Goal: Transaction & Acquisition: Purchase product/service

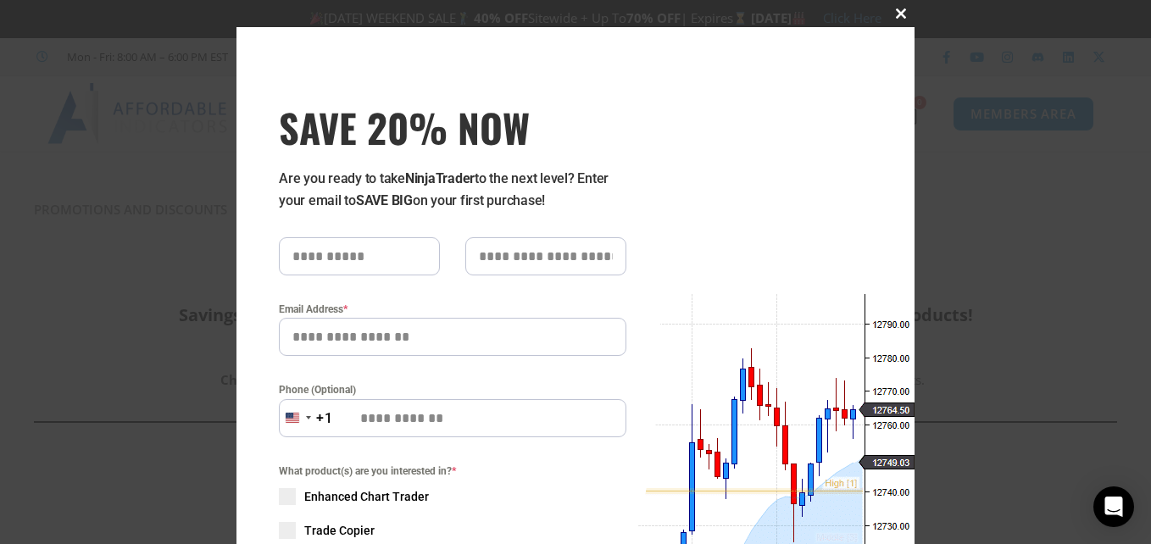
click at [895, 10] on span at bounding box center [900, 13] width 27 height 10
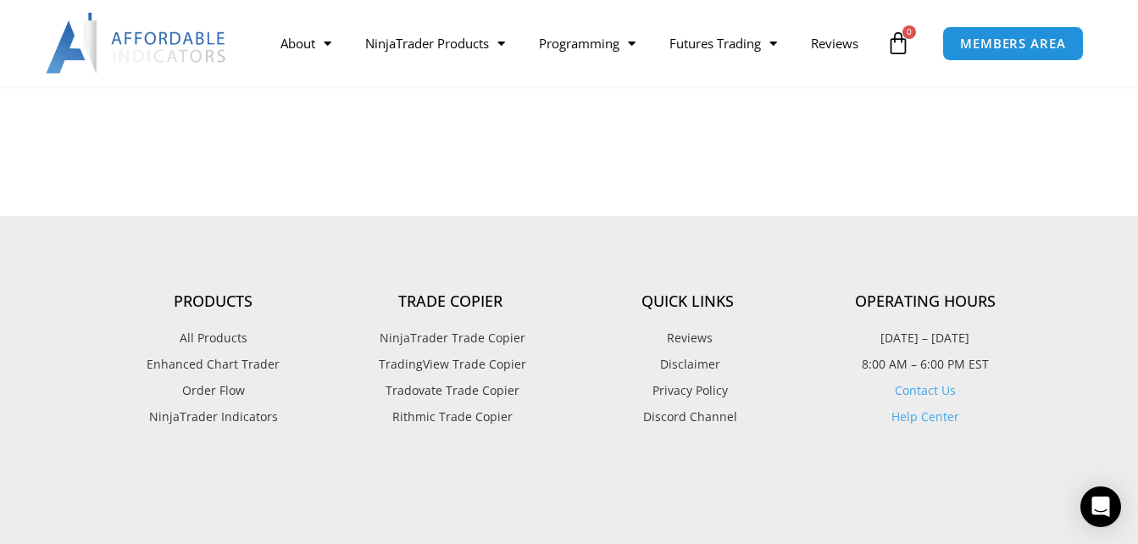
scroll to position [4322, 0]
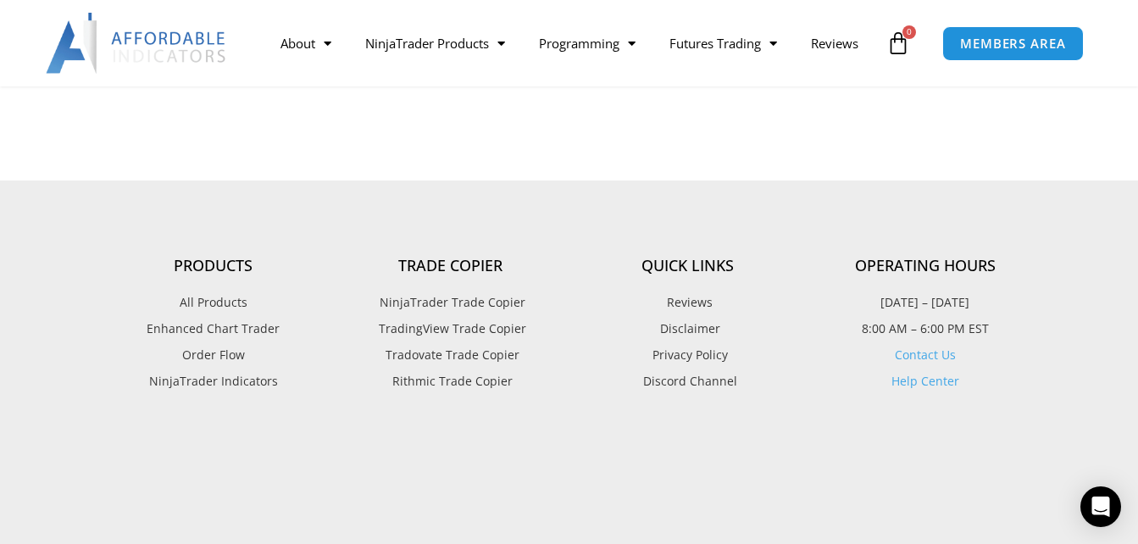
click at [480, 302] on span "NinjaTrader Trade Copier" at bounding box center [450, 302] width 150 height 22
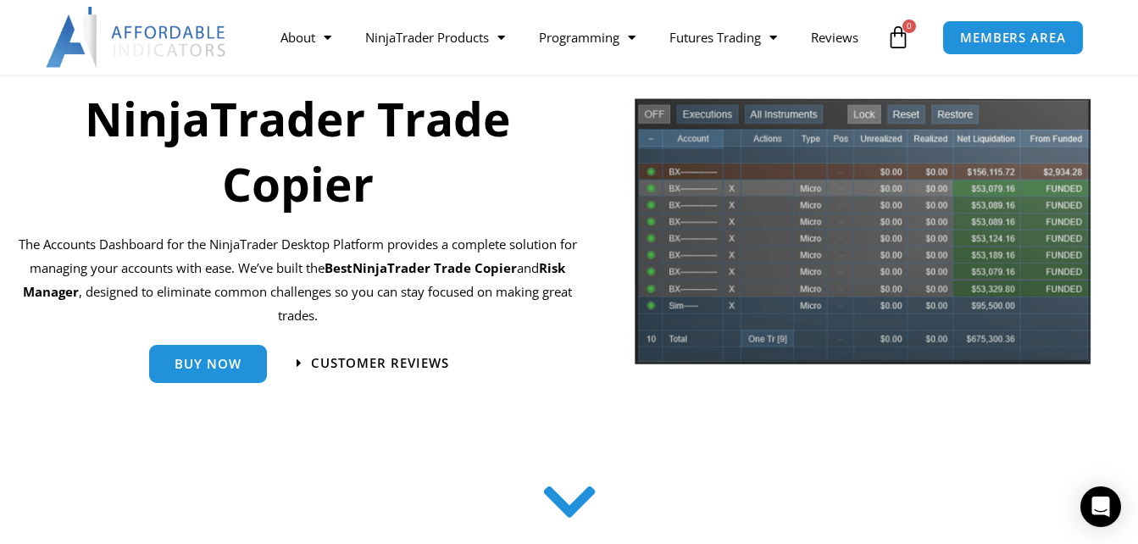
scroll to position [166, 0]
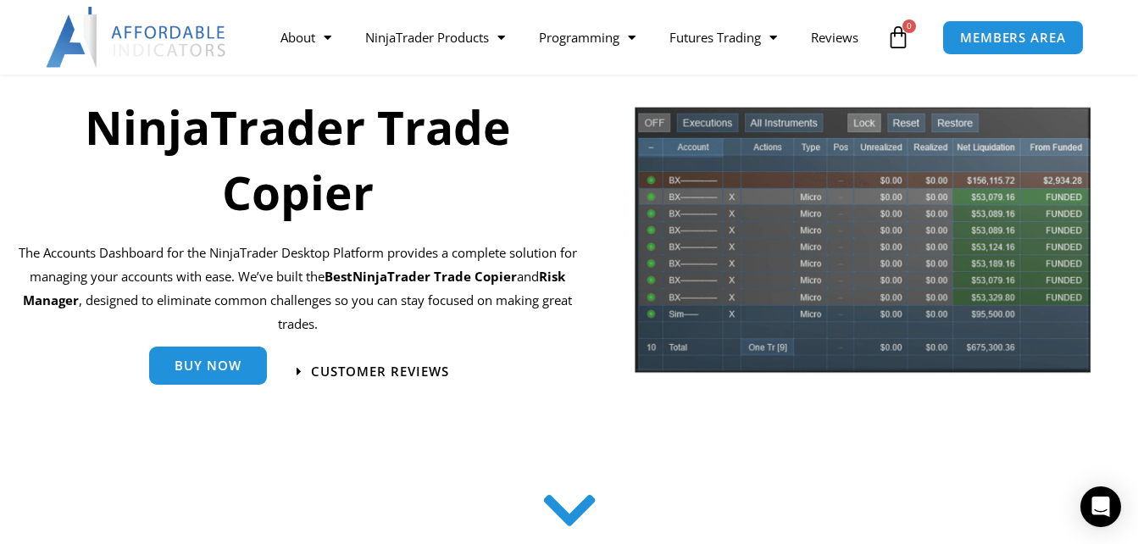
click at [208, 372] on span "Buy Now" at bounding box center [208, 365] width 67 height 13
